Goal: Task Accomplishment & Management: Complete application form

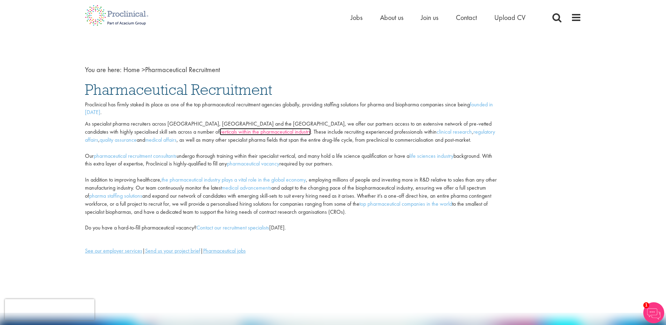
click at [220, 131] on link "verticals within the pharmaceutical industry" at bounding box center [265, 131] width 91 height 7
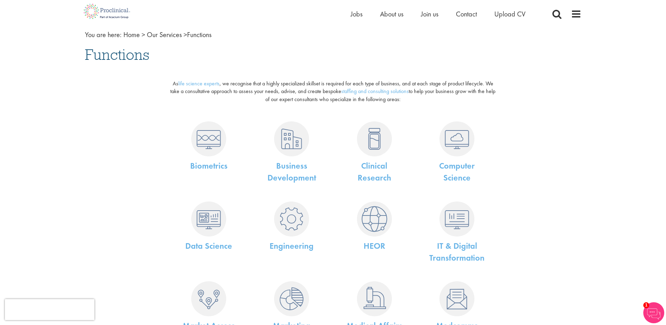
scroll to position [105, 0]
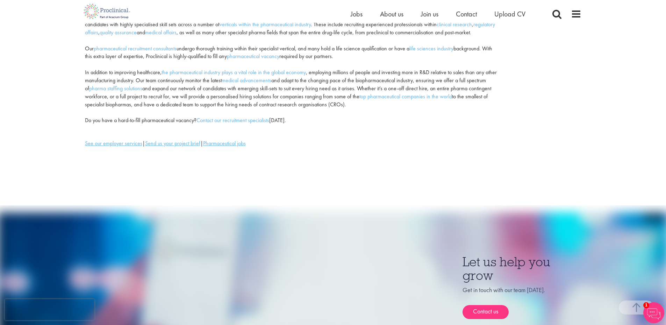
scroll to position [105, 0]
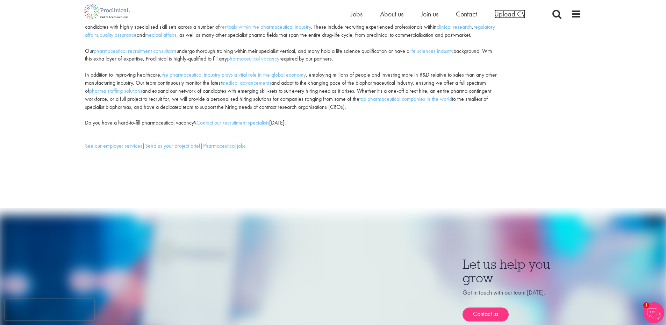
click at [518, 17] on span "Upload CV" at bounding box center [509, 13] width 31 height 9
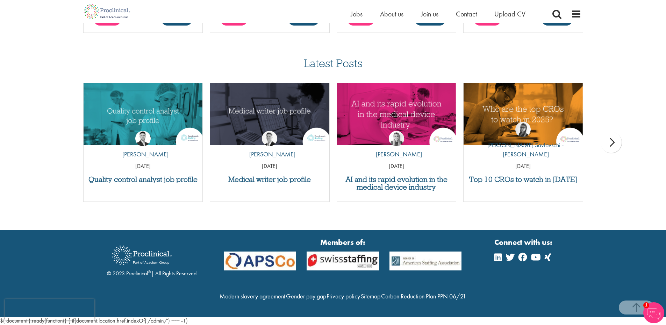
scroll to position [635, 0]
